Goal: Transaction & Acquisition: Obtain resource

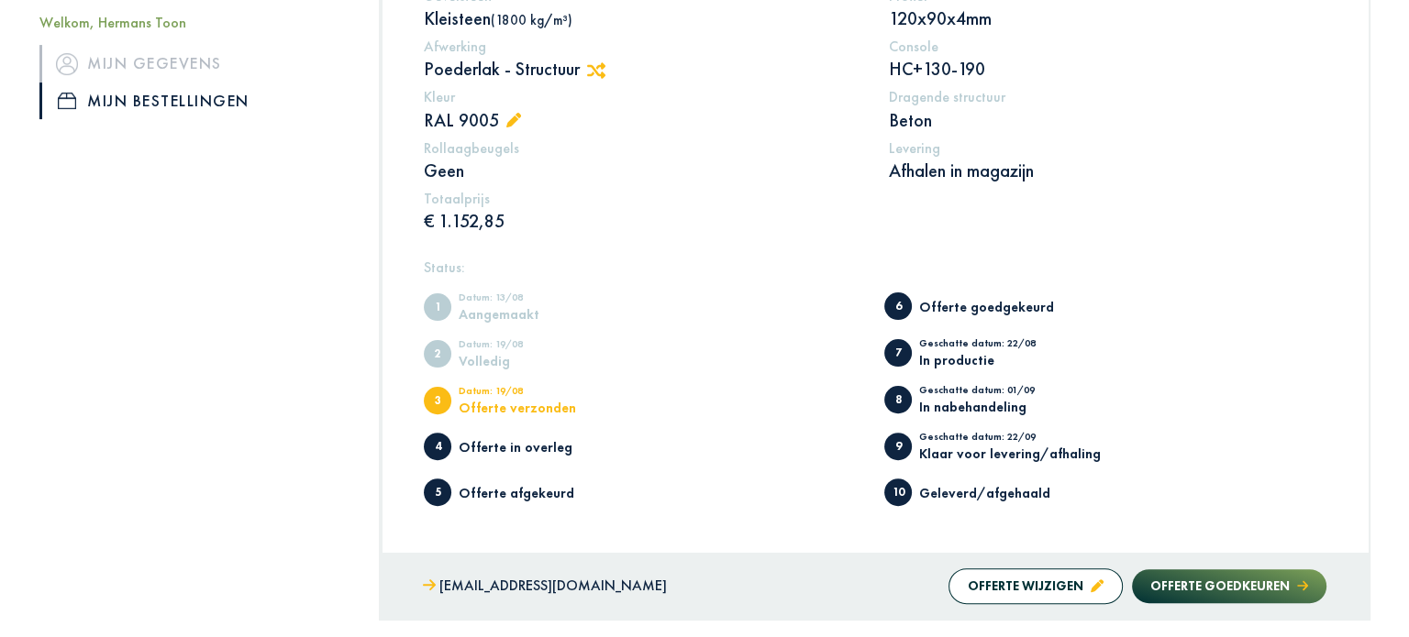
scroll to position [288, 0]
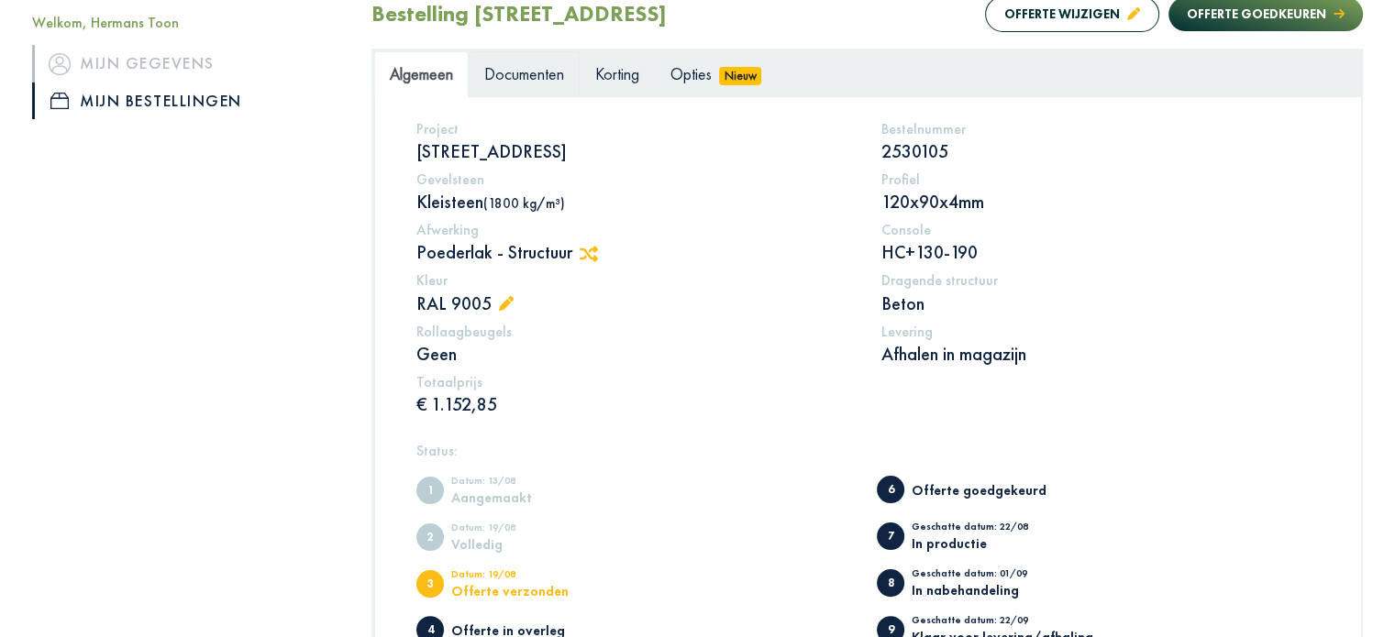
click at [533, 77] on span "Documenten" at bounding box center [524, 73] width 80 height 21
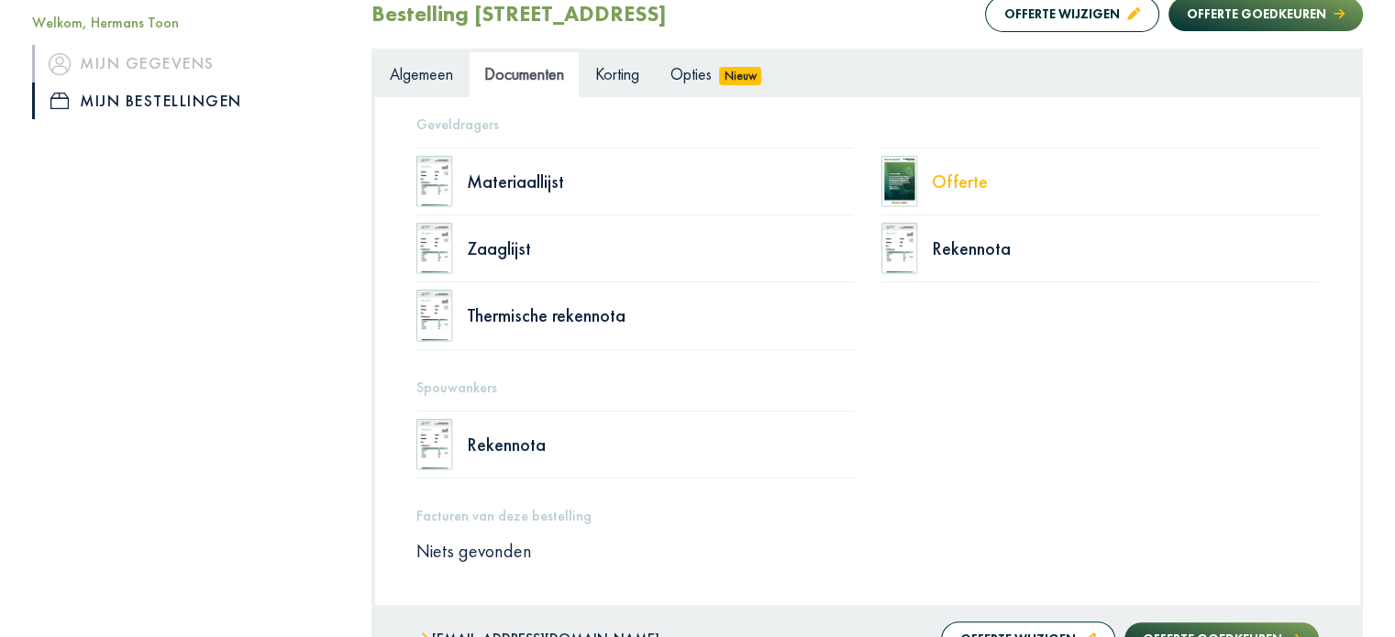
click at [968, 183] on div "Offerte" at bounding box center [1125, 181] width 387 height 18
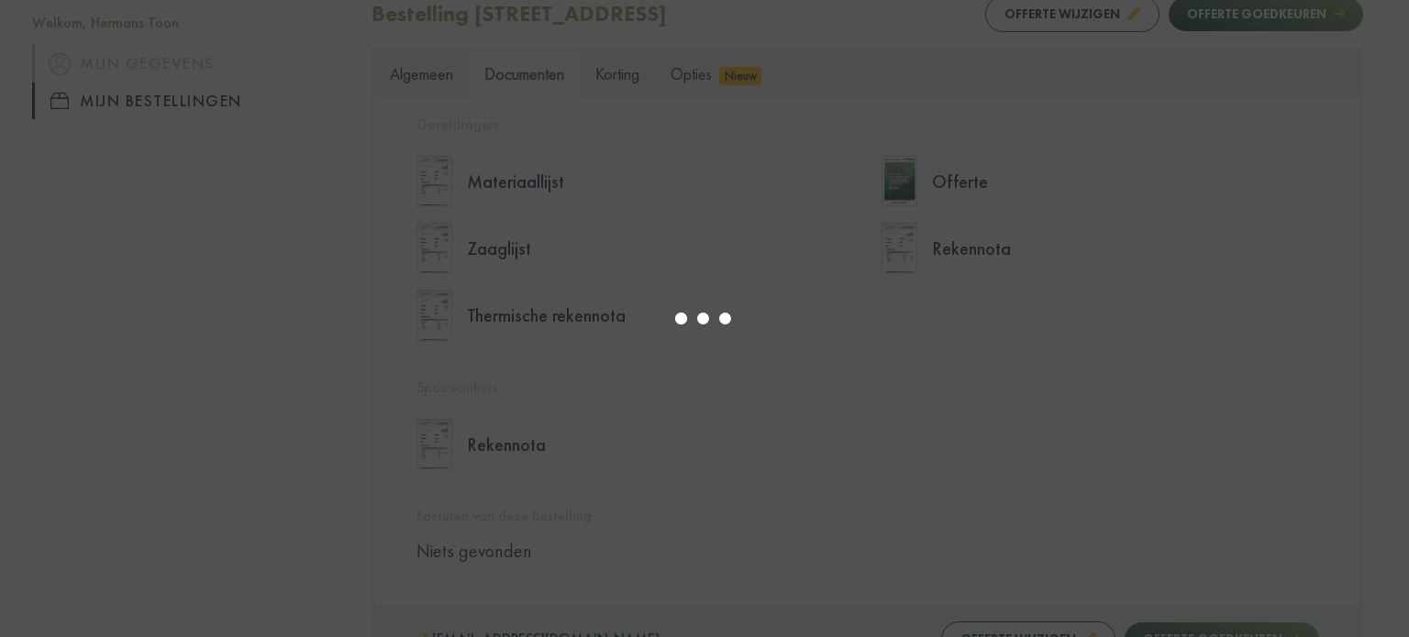
select select "******"
type input "*"
select select "****"
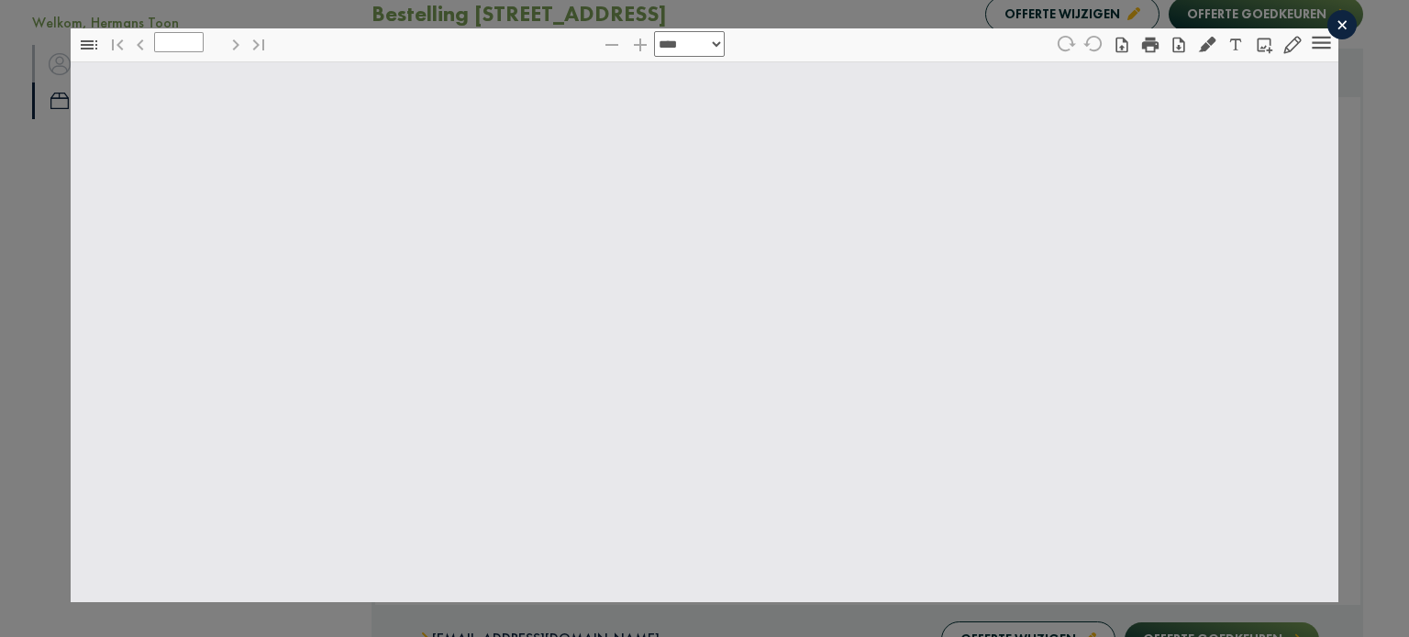
type input "*"
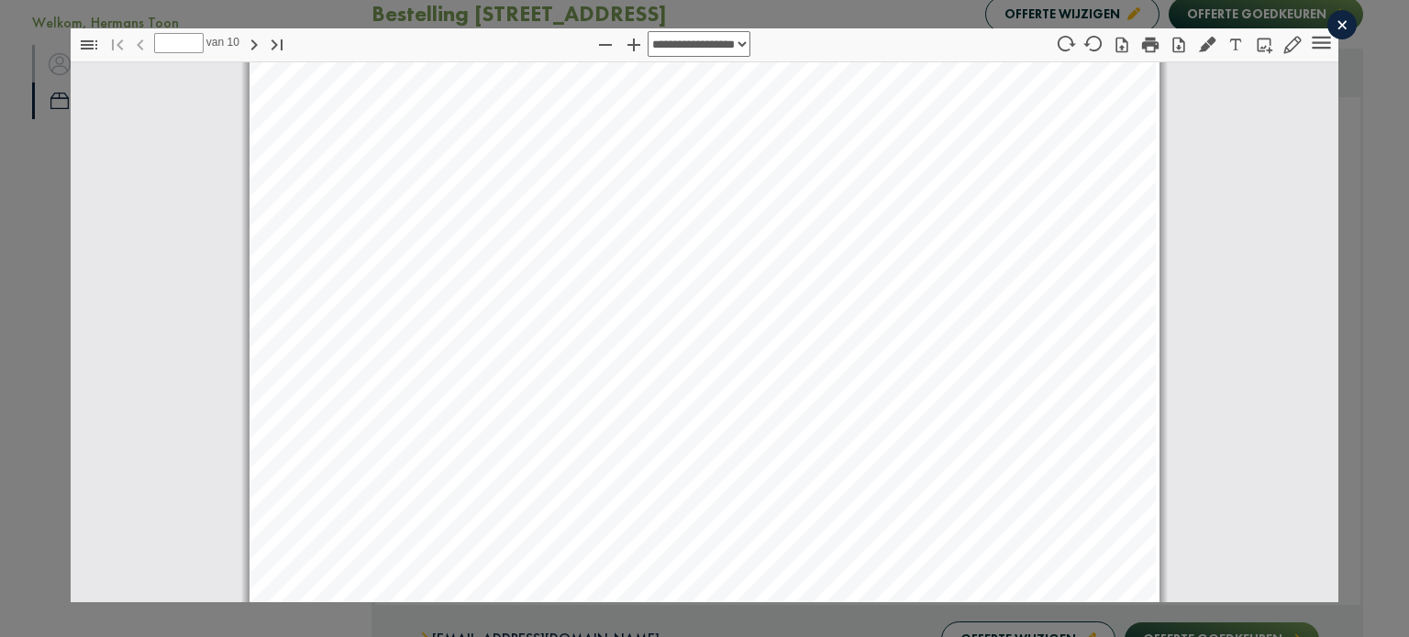
select select "****"
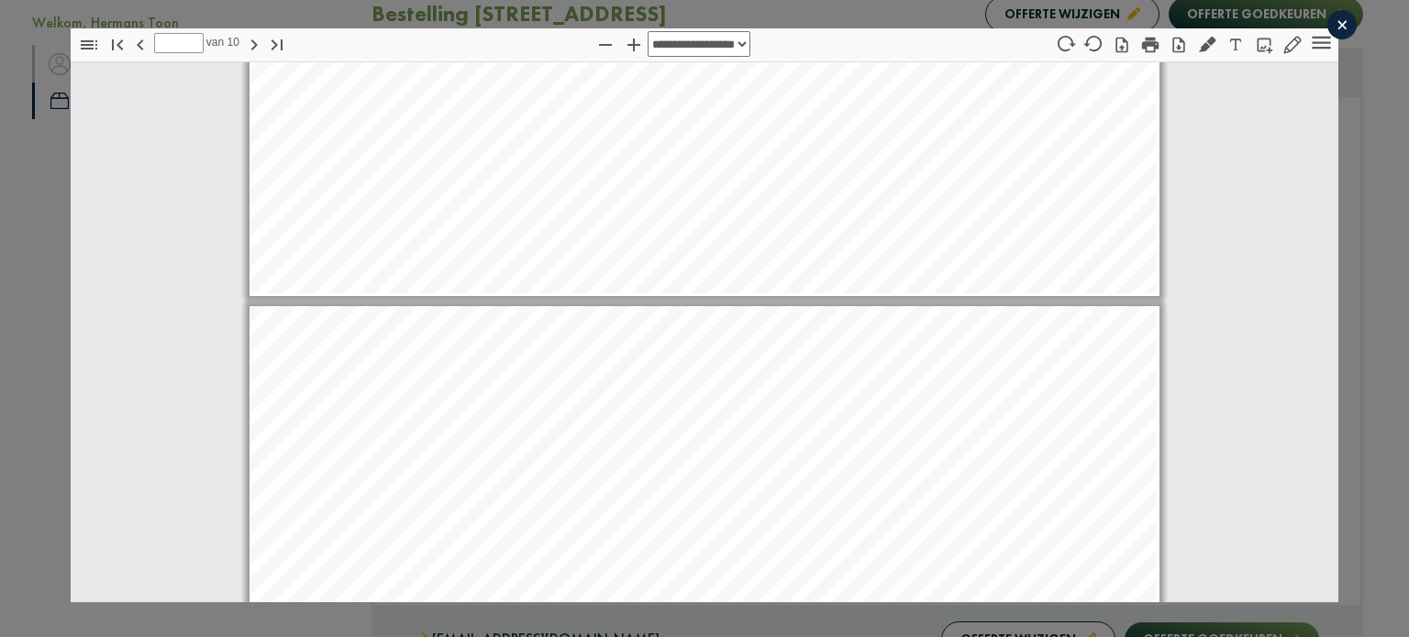
type input "*"
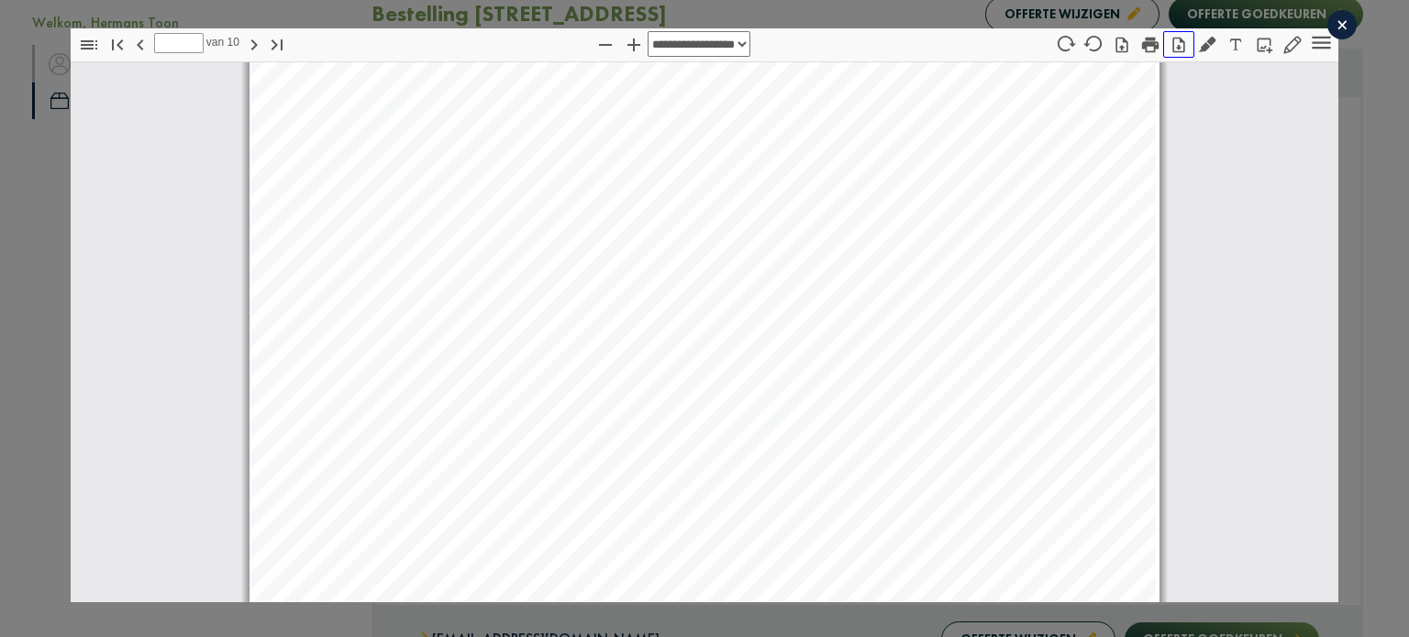
click at [1169, 45] on icon "button" at bounding box center [1178, 45] width 18 height 18
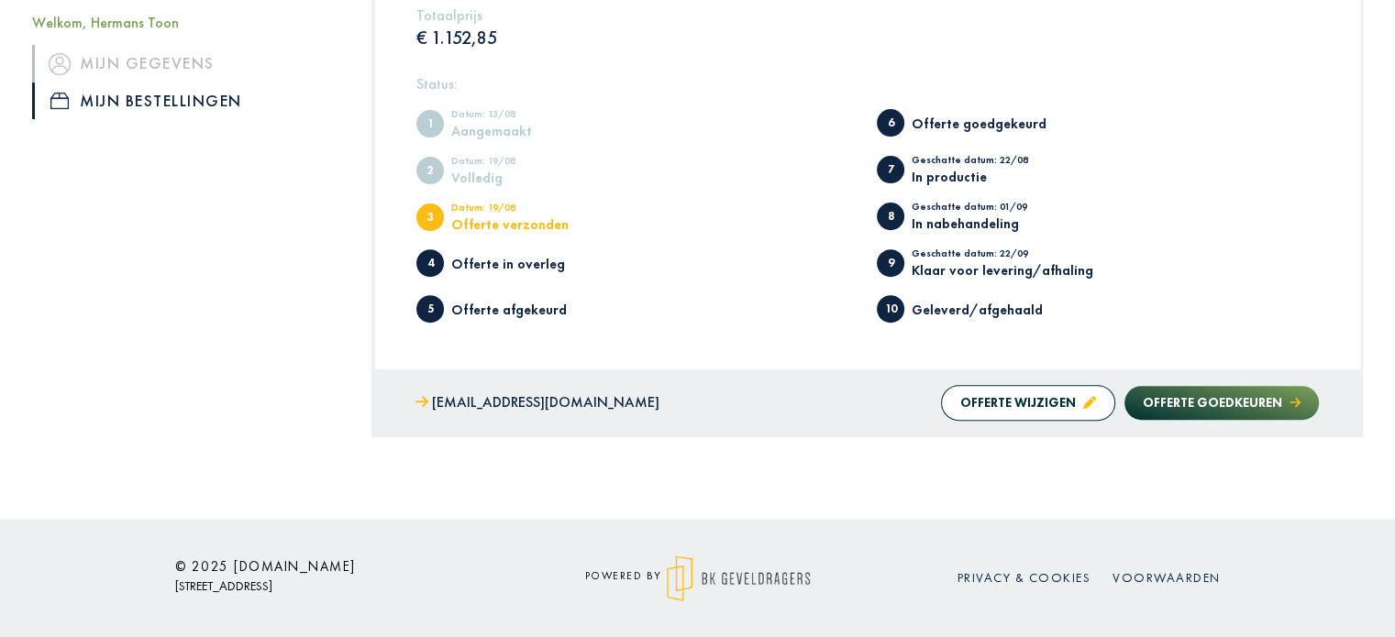
scroll to position [563, 0]
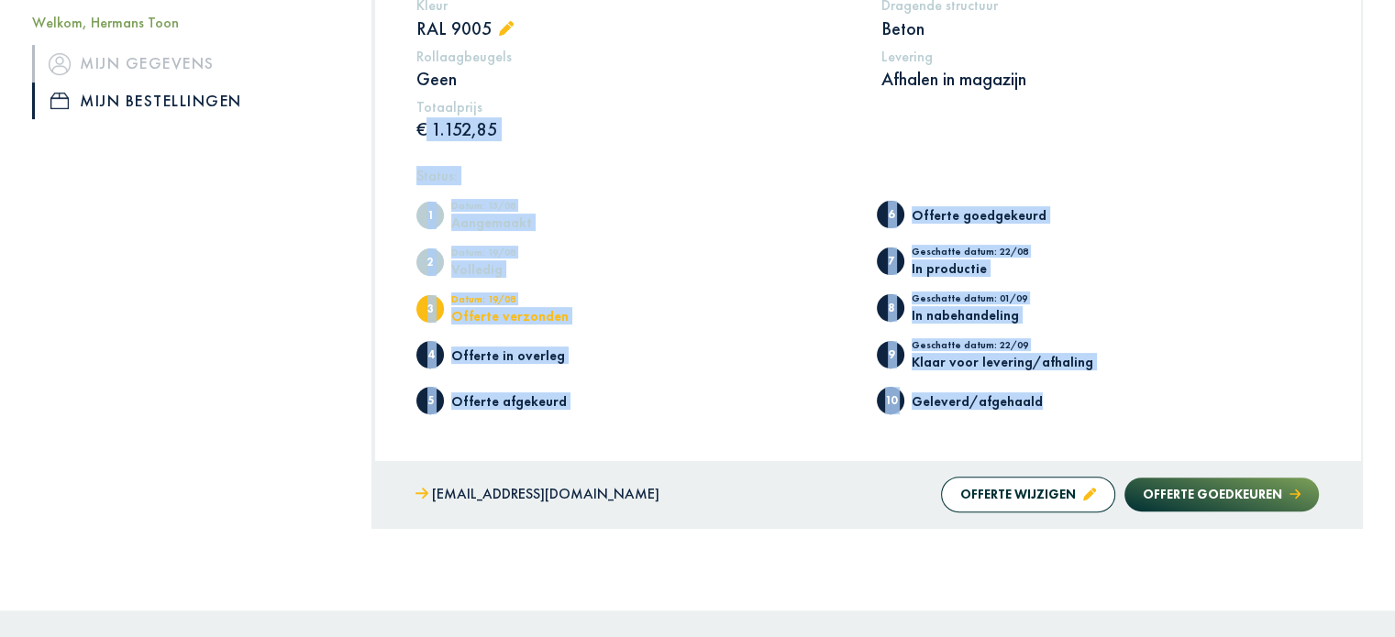
drag, startPoint x: 391, startPoint y: 136, endPoint x: 1088, endPoint y: 400, distance: 745.5
click at [1088, 400] on div "Project [STREET_ADDRESS] Bestelnummer 2530105 Gevelsteen Kleisteen (1800 kg/m³)…" at bounding box center [867, 141] width 985 height 638
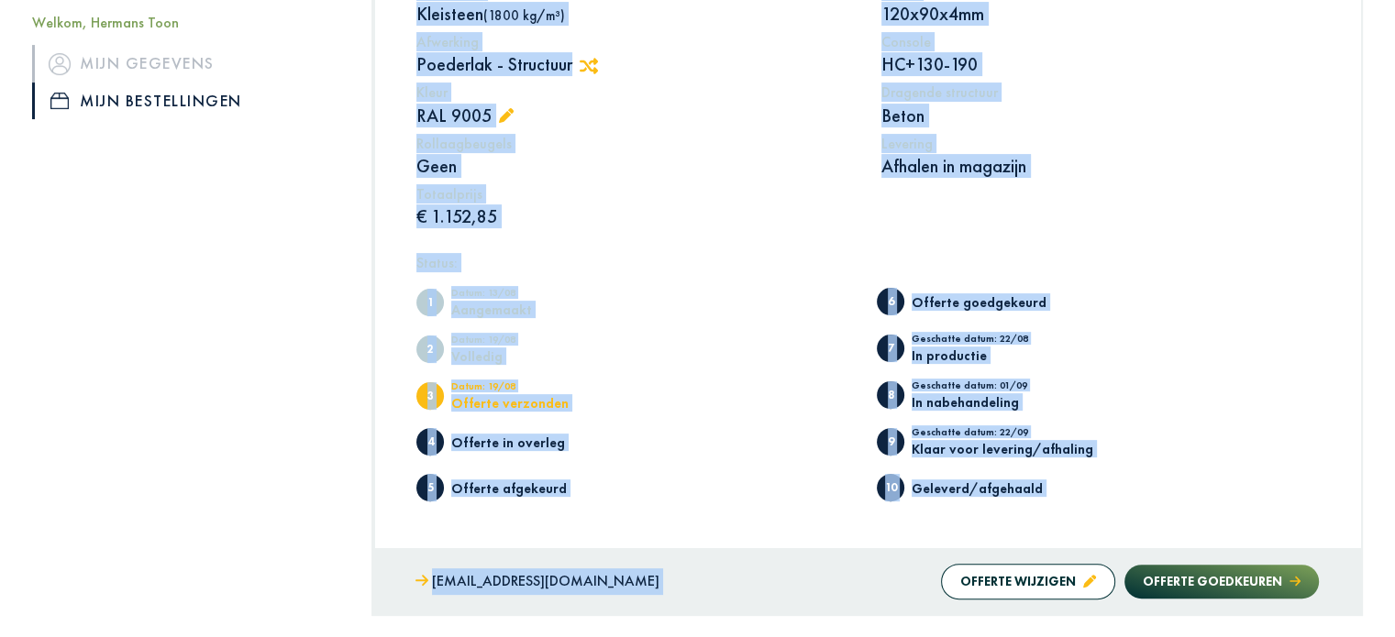
scroll to position [655, 0]
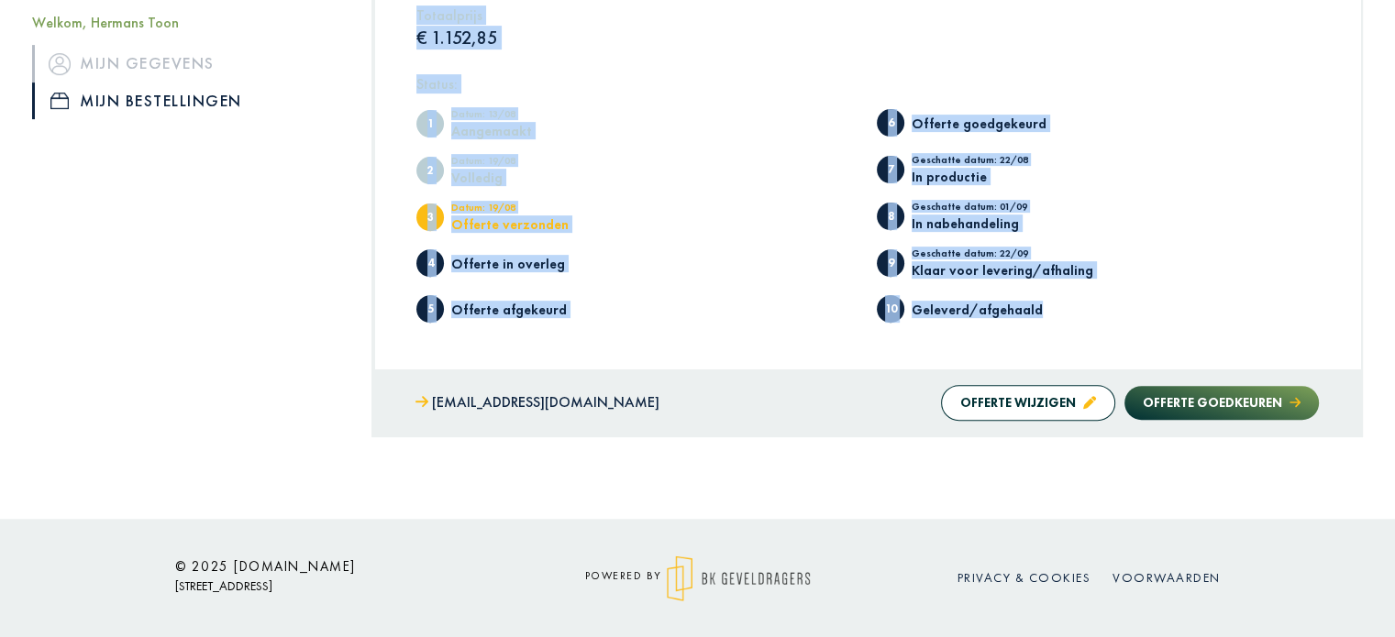
drag, startPoint x: 407, startPoint y: 124, endPoint x: 1150, endPoint y: 322, distance: 768.9
click at [1150, 322] on div "Project [STREET_ADDRESS] Bestelnummer 2530105 Gevelsteen Kleisteen (1800 kg/m³)…" at bounding box center [867, 49] width 985 height 638
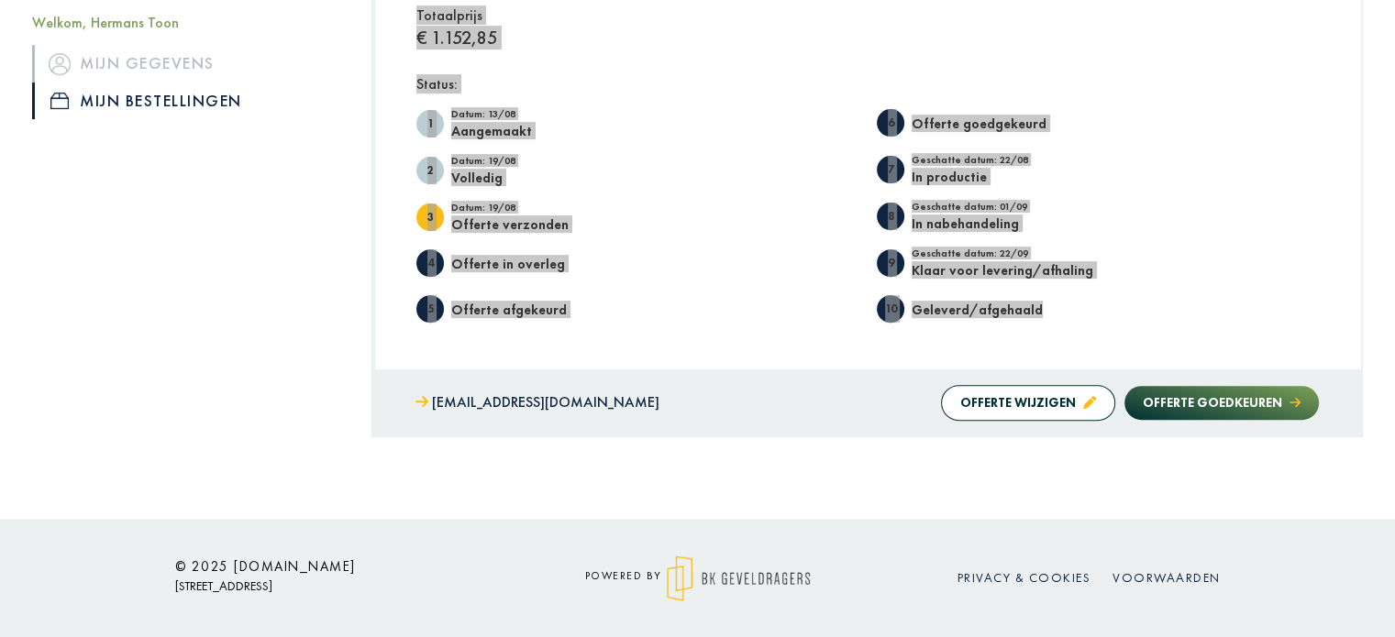
scroll to position [594, 0]
